Goal: Transaction & Acquisition: Subscribe to service/newsletter

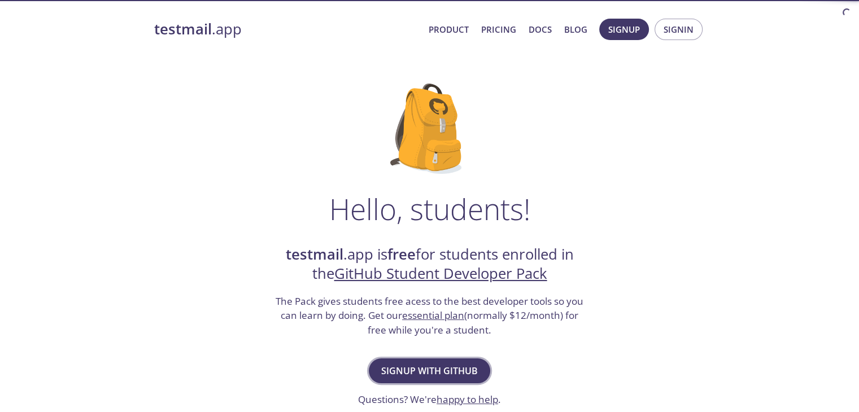
click at [427, 362] on button "Signup with GitHub" at bounding box center [429, 371] width 121 height 25
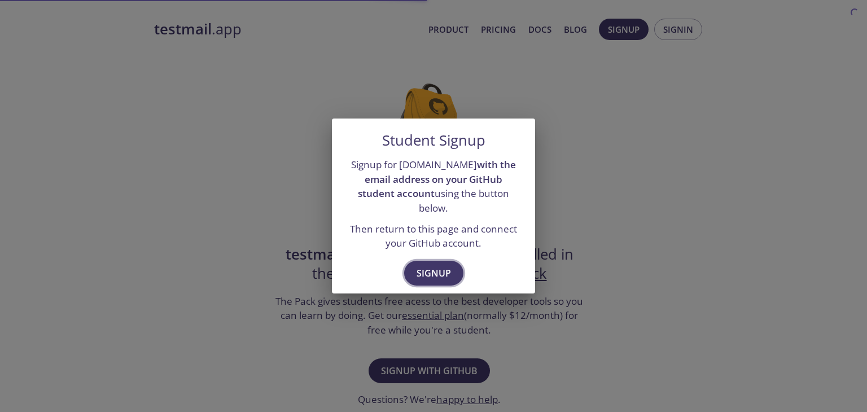
click at [432, 269] on span "Signup" at bounding box center [434, 273] width 34 height 16
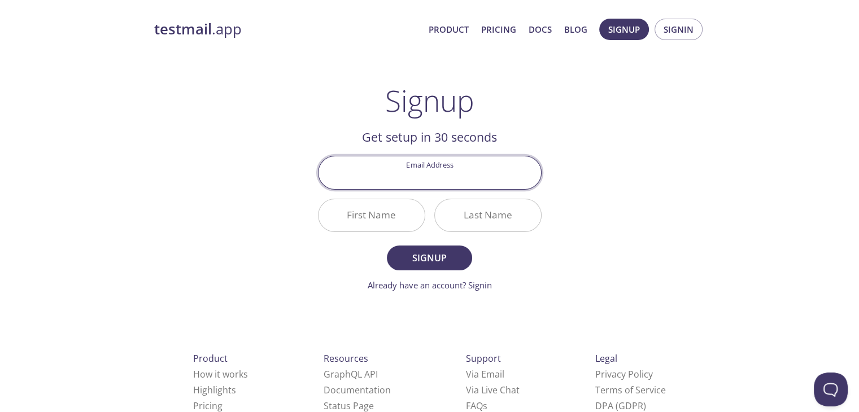
click at [465, 179] on input "Email Address" at bounding box center [429, 172] width 222 height 32
type input "[EMAIL_ADDRESS][DOMAIN_NAME]"
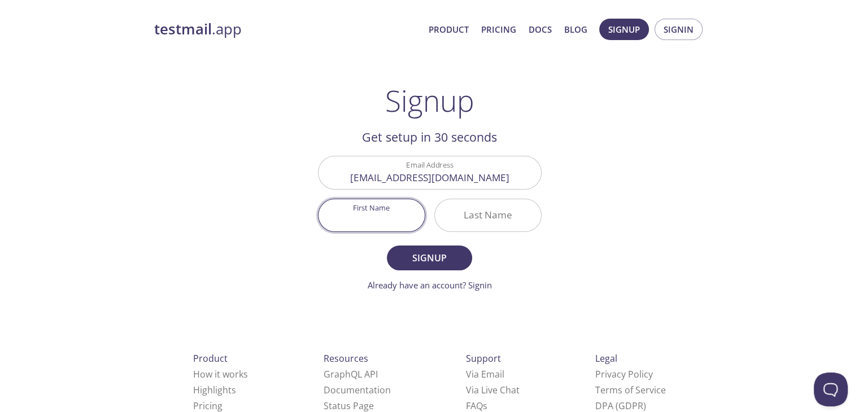
click at [387, 215] on input "First Name" at bounding box center [371, 215] width 106 height 32
type input "Arsh"
type input "Bakshi"
click at [387, 246] on button "Signup" at bounding box center [429, 258] width 85 height 25
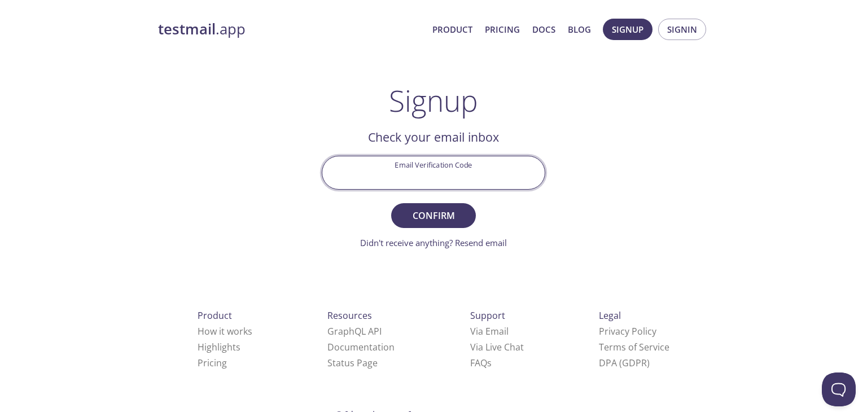
click at [368, 174] on input "Email Verification Code" at bounding box center [433, 172] width 222 height 32
paste input "EL59B1Q"
type input "EL59B1Q"
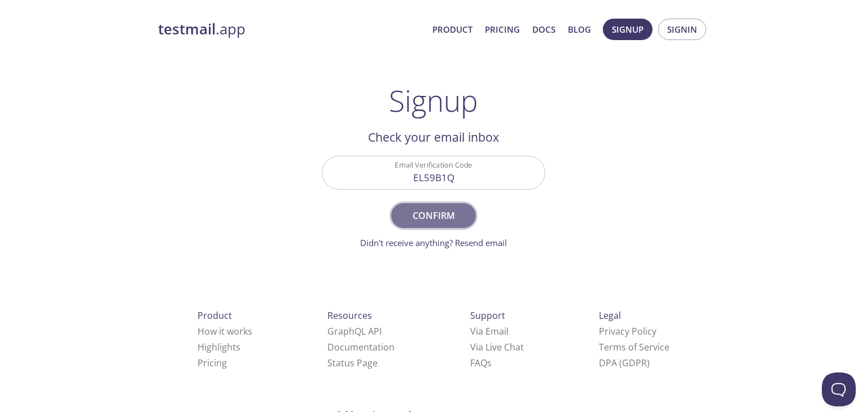
click at [451, 222] on button "Confirm" at bounding box center [433, 215] width 85 height 25
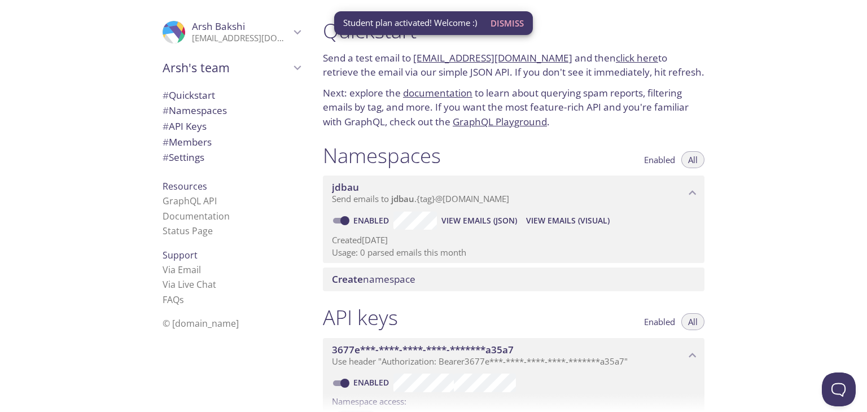
click at [519, 25] on span "Dismiss" at bounding box center [507, 23] width 33 height 15
